Goal: Task Accomplishment & Management: Use online tool/utility

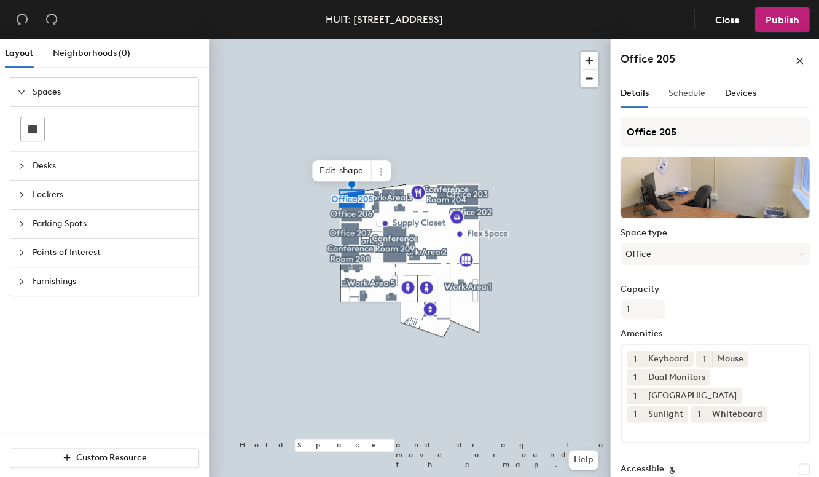
scroll to position [-1, 0]
click at [673, 88] on span "Schedule" at bounding box center [686, 93] width 37 height 10
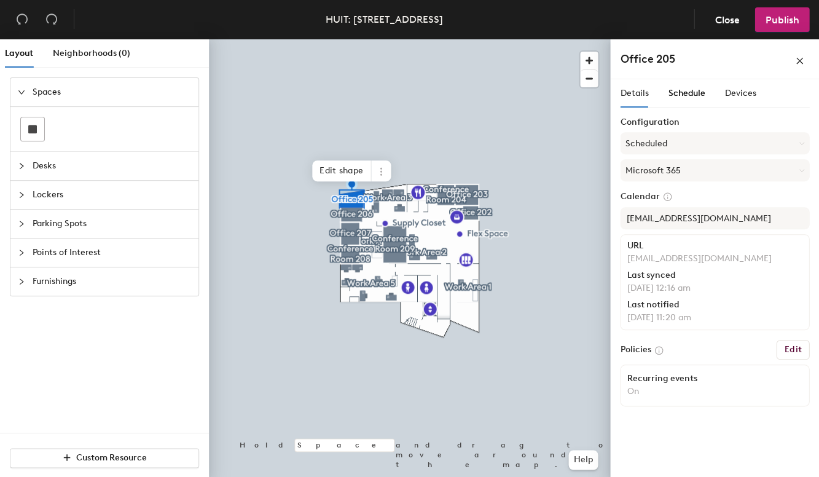
scroll to position [0, 0]
click at [735, 92] on span "Devices" at bounding box center [739, 93] width 31 height 10
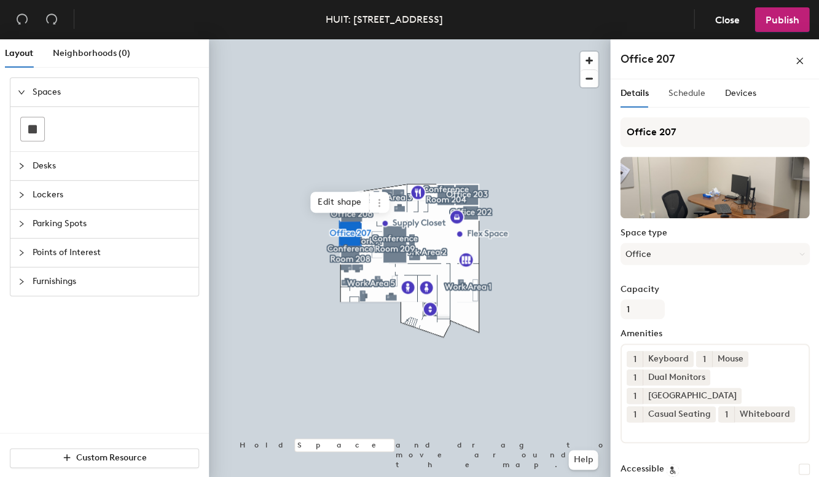
scroll to position [-1, 0]
click at [679, 103] on div "Schedule" at bounding box center [686, 93] width 37 height 28
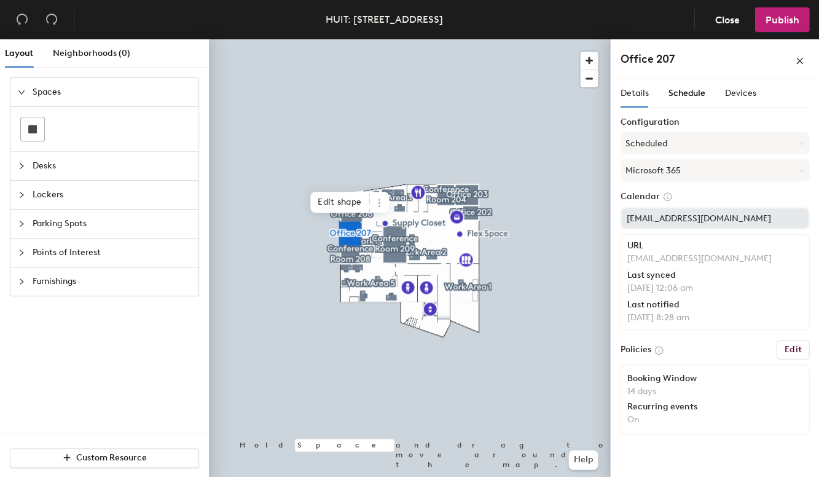
scroll to position [0, 0]
click at [729, 93] on span "Devices" at bounding box center [739, 93] width 31 height 10
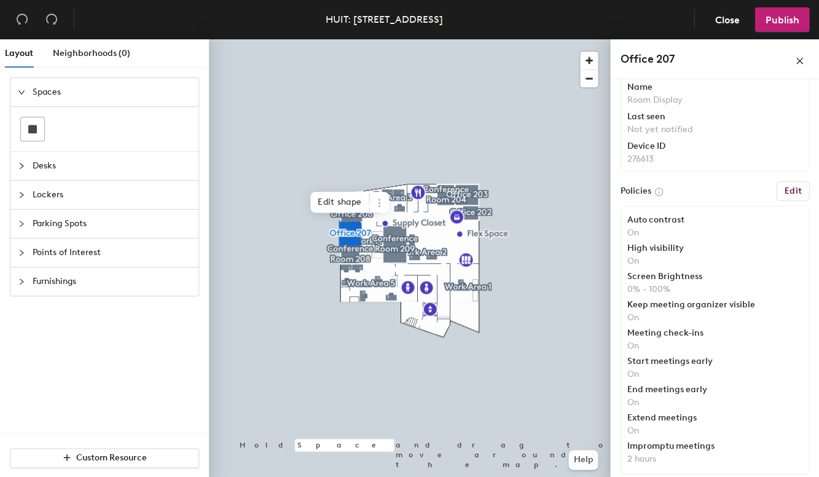
scroll to position [66, 0]
click at [735, 28] on button "Close" at bounding box center [726, 19] width 45 height 25
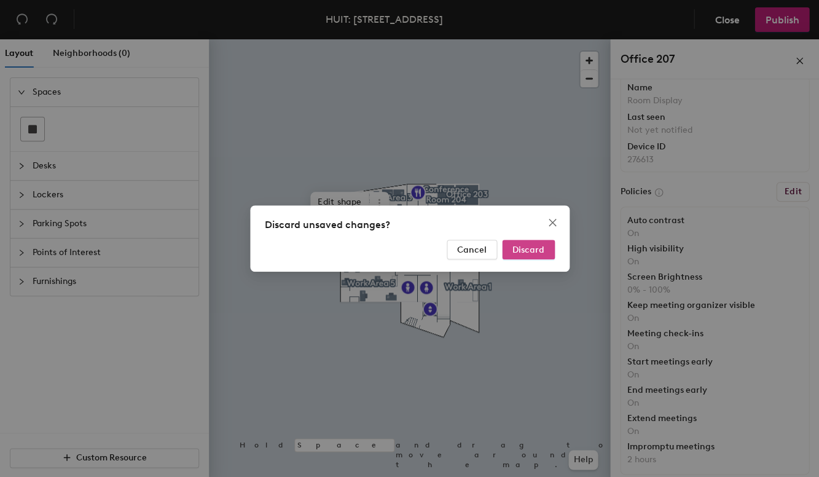
click at [531, 251] on span "Discard" at bounding box center [528, 250] width 32 height 10
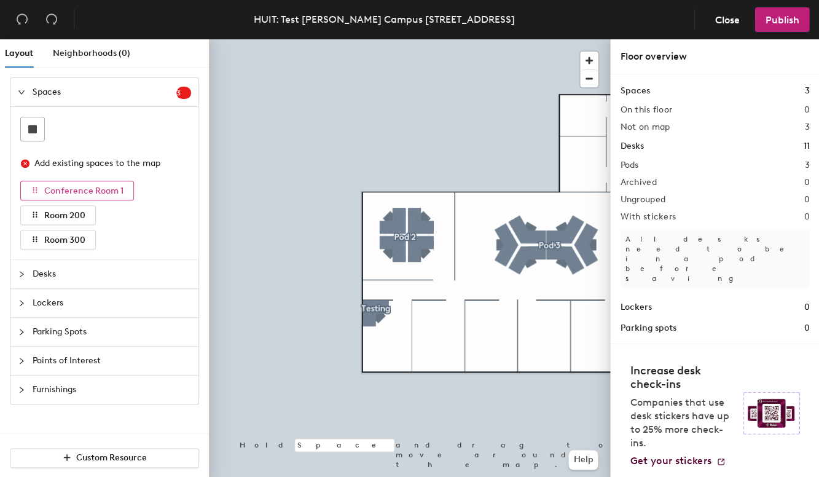
click at [76, 189] on span "Conference Room 1" at bounding box center [83, 191] width 79 height 10
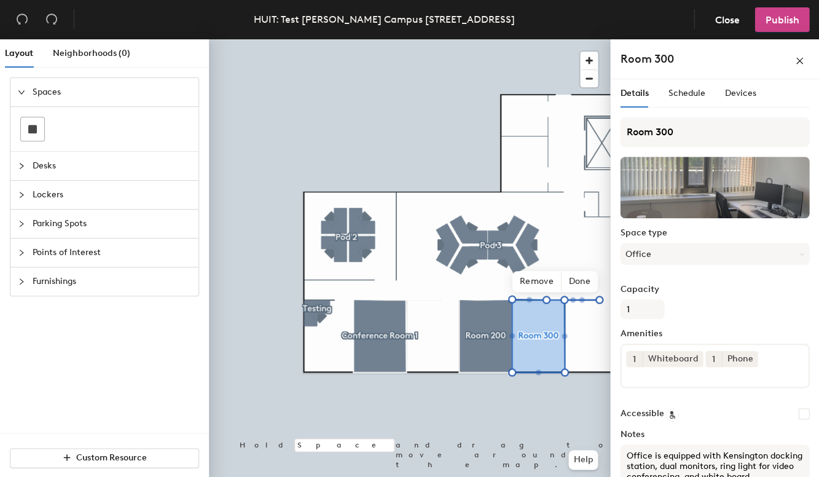
click at [780, 20] on span "Publish" at bounding box center [782, 20] width 34 height 12
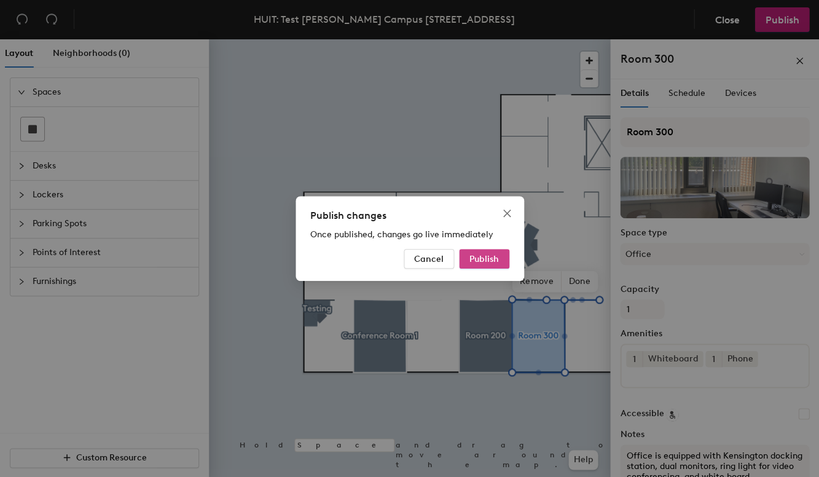
click at [482, 262] on span "Publish" at bounding box center [483, 259] width 29 height 10
